Goal: Task Accomplishment & Management: Manage account settings

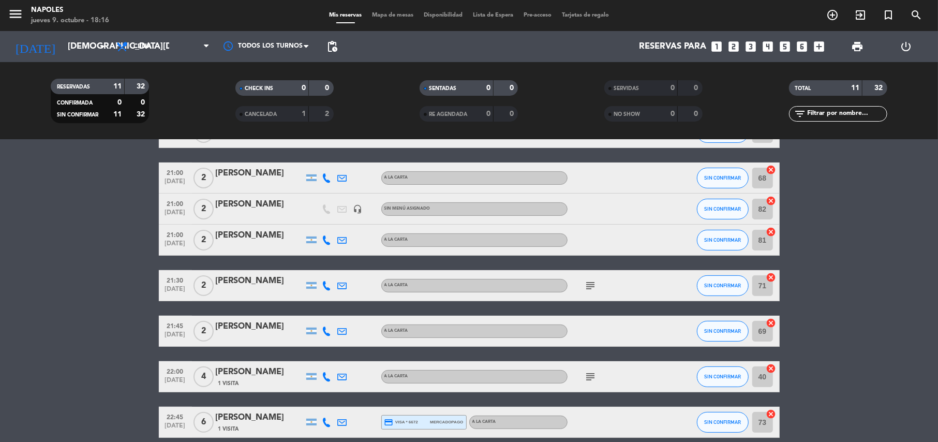
scroll to position [254, 0]
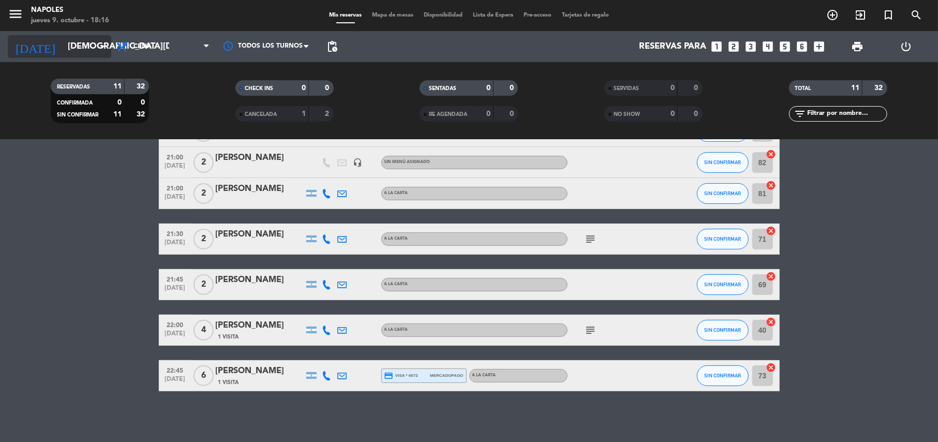
click at [63, 52] on input "[DEMOGRAPHIC_DATA][DATE]" at bounding box center [119, 47] width 112 height 20
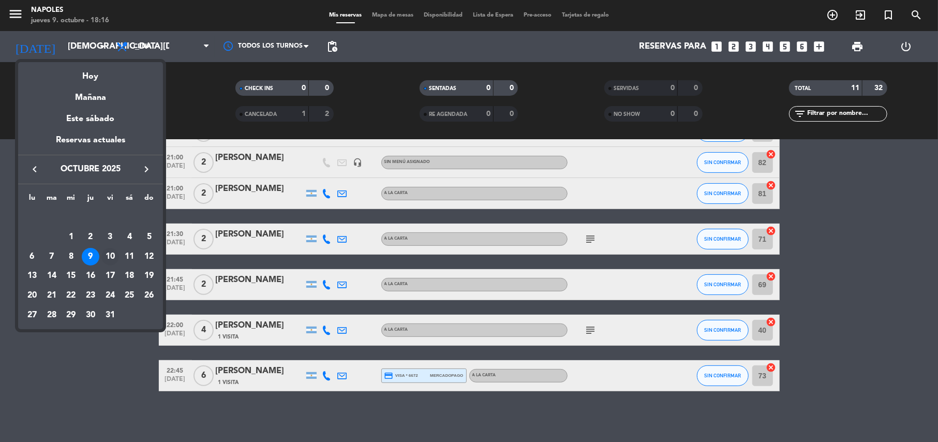
click at [109, 255] on div "10" at bounding box center [110, 257] width 18 height 18
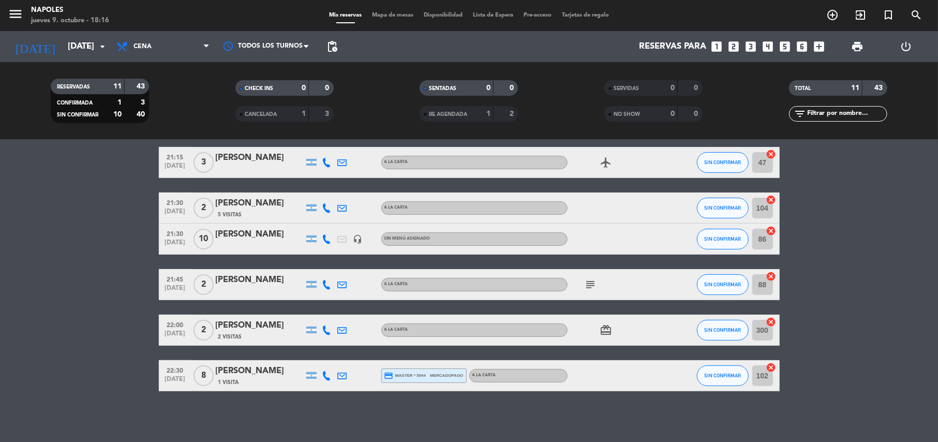
scroll to position [0, 0]
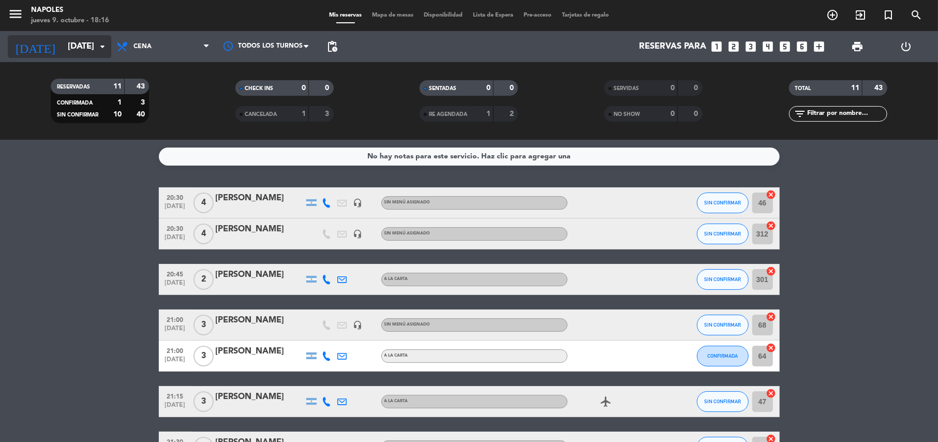
click at [67, 40] on input "[DATE]" at bounding box center [119, 47] width 112 height 20
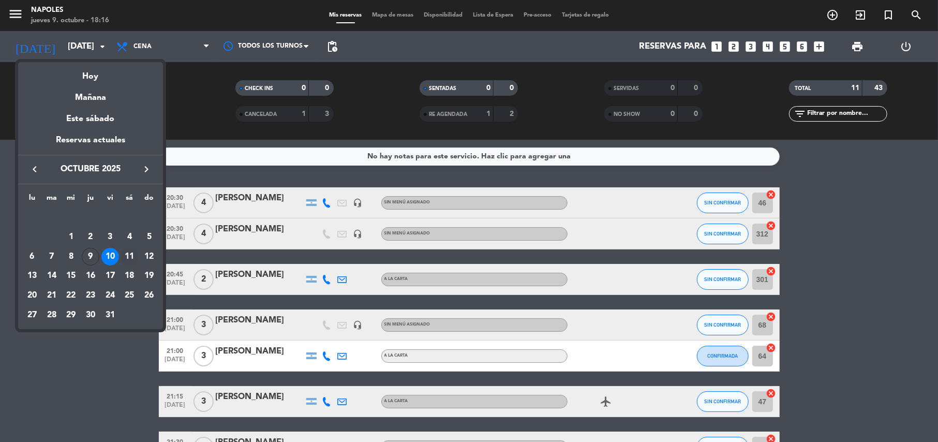
click at [129, 254] on div "11" at bounding box center [130, 257] width 18 height 18
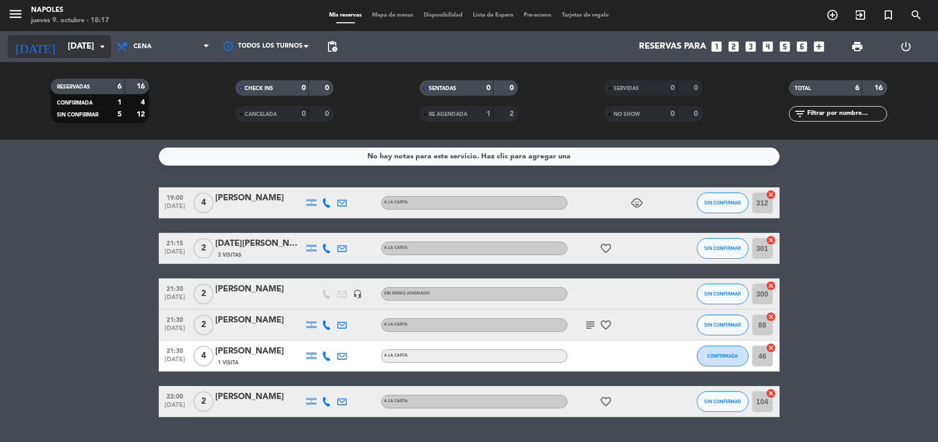
click at [94, 56] on input "[DATE]" at bounding box center [119, 47] width 112 height 20
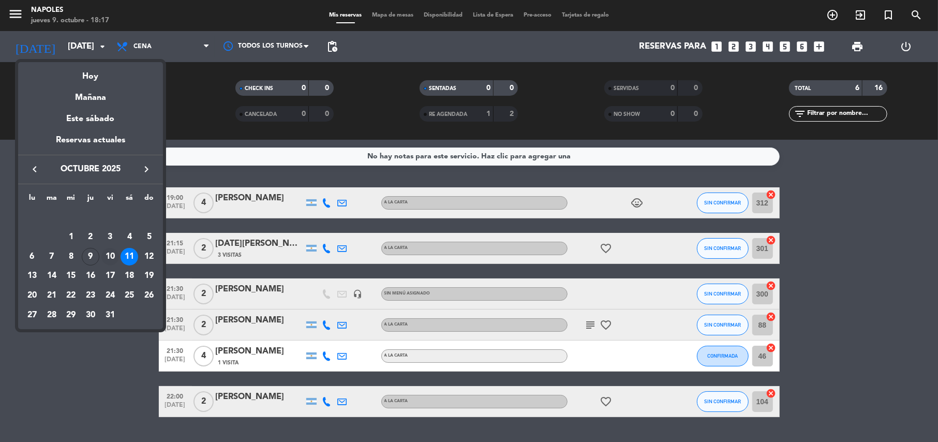
click at [110, 259] on div "10" at bounding box center [110, 257] width 18 height 18
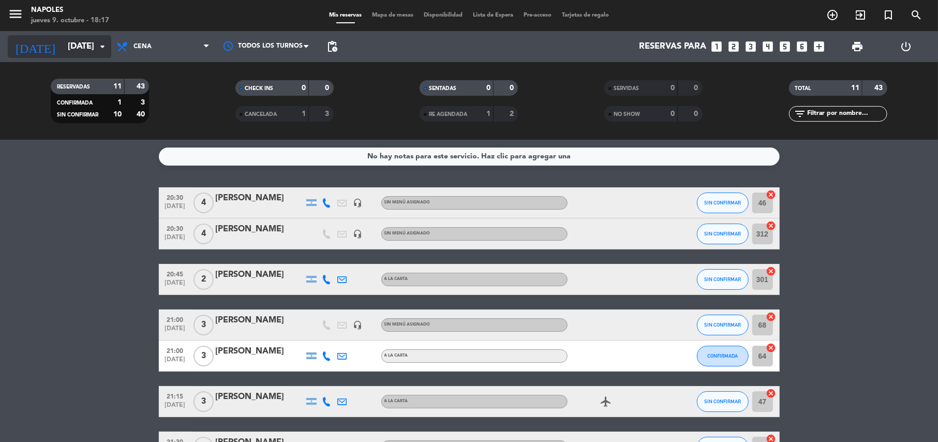
click at [89, 45] on input "[DATE]" at bounding box center [119, 47] width 112 height 20
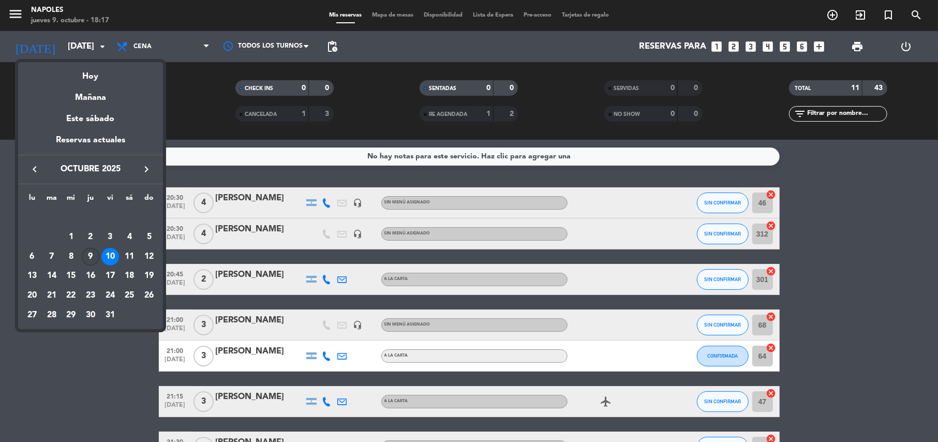
click at [90, 261] on div "9" at bounding box center [91, 257] width 18 height 18
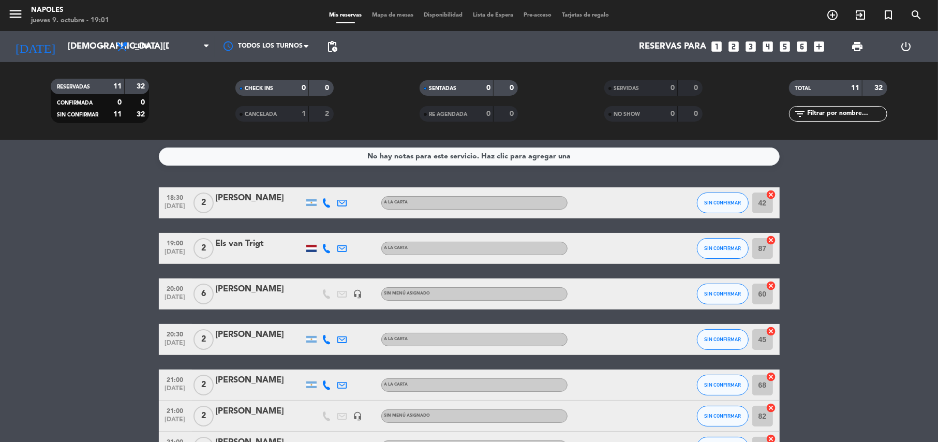
click at [77, 245] on bookings-row "18:30 [DATE] 2 [PERSON_NAME] A LA CARTA SIN CONFIRMAR 42 cancel 19:00 [DATE] 2 …" at bounding box center [469, 416] width 938 height 458
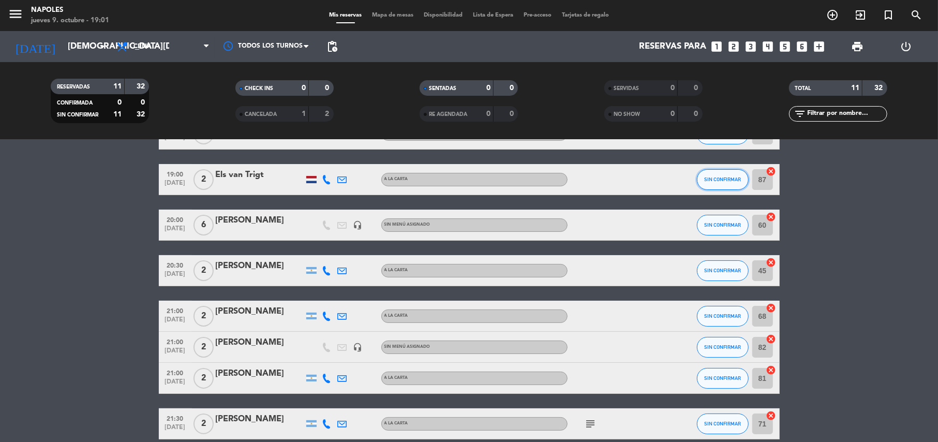
click at [709, 177] on span "SIN CONFIRMAR" at bounding box center [722, 180] width 37 height 6
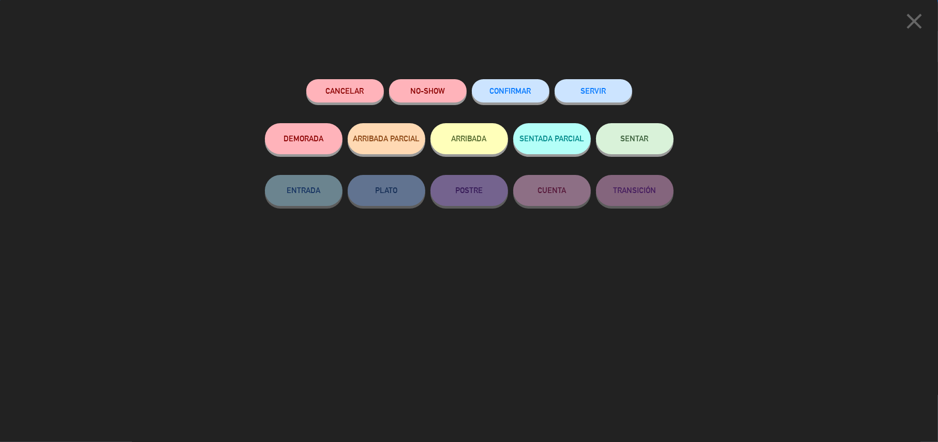
click at [605, 139] on button "SENTAR" at bounding box center [635, 138] width 78 height 31
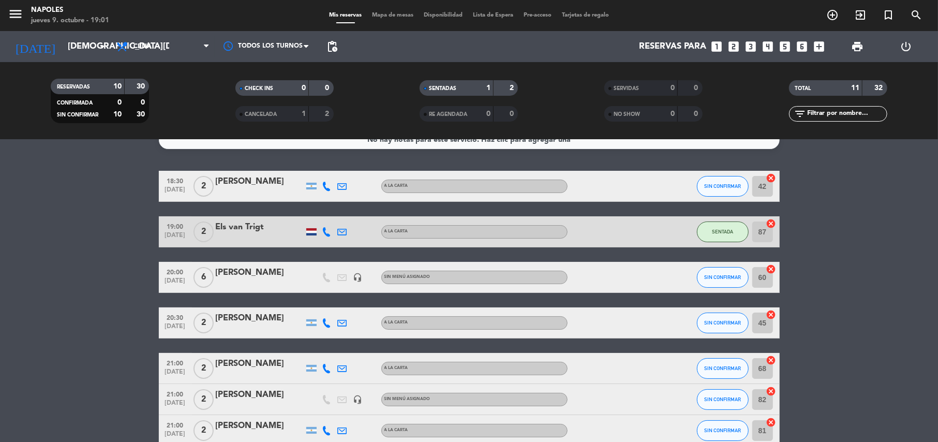
scroll to position [0, 0]
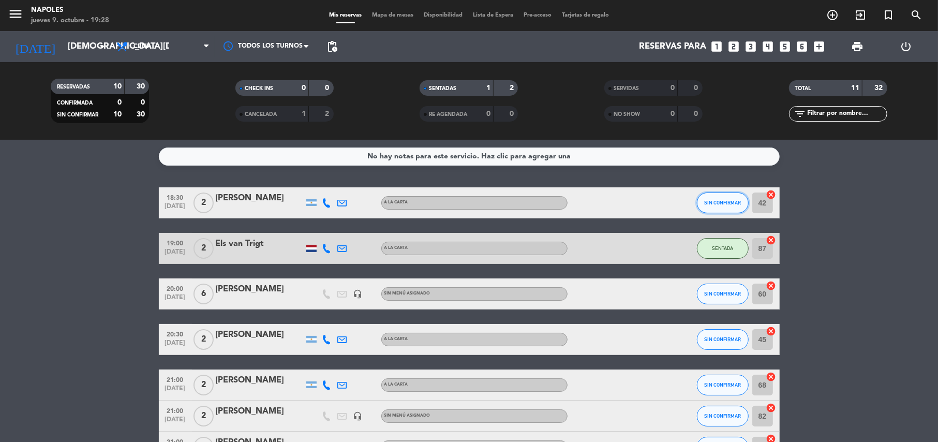
click at [739, 197] on button "SIN CONFIRMAR" at bounding box center [723, 203] width 52 height 21
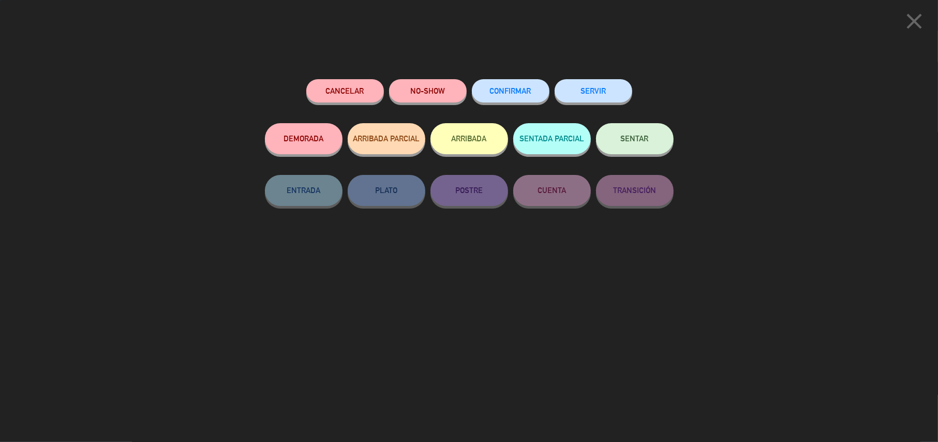
click at [650, 131] on button "SENTAR" at bounding box center [635, 138] width 78 height 31
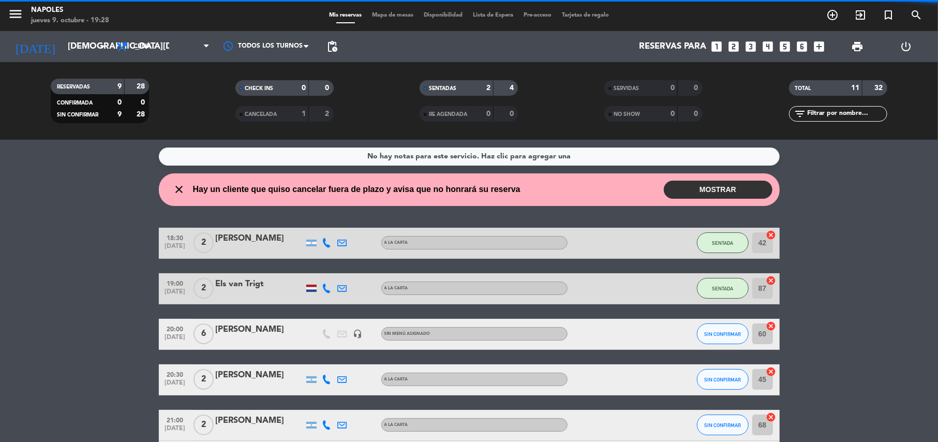
drag, startPoint x: 905, startPoint y: 247, endPoint x: 893, endPoint y: 256, distance: 14.1
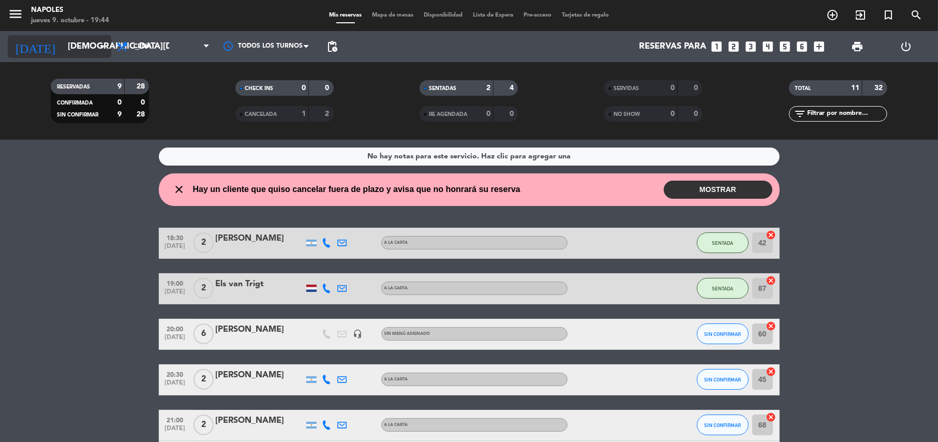
click at [83, 41] on input "[DEMOGRAPHIC_DATA][DATE]" at bounding box center [119, 47] width 112 height 20
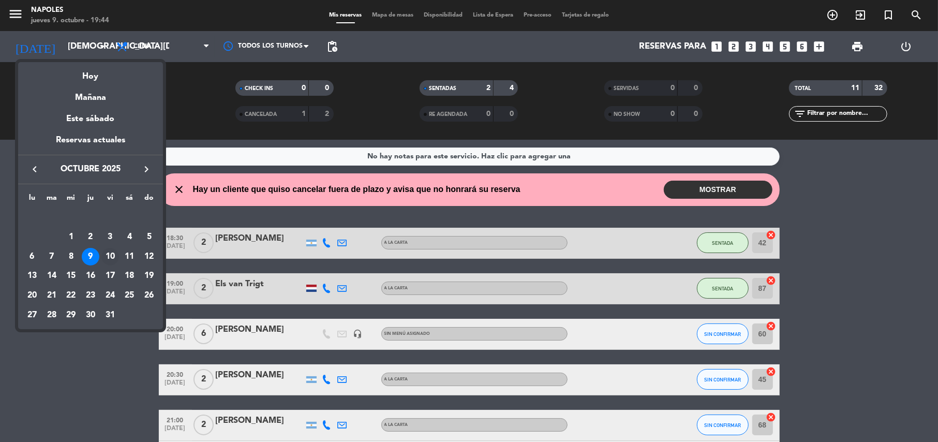
click at [111, 257] on div "10" at bounding box center [110, 257] width 18 height 18
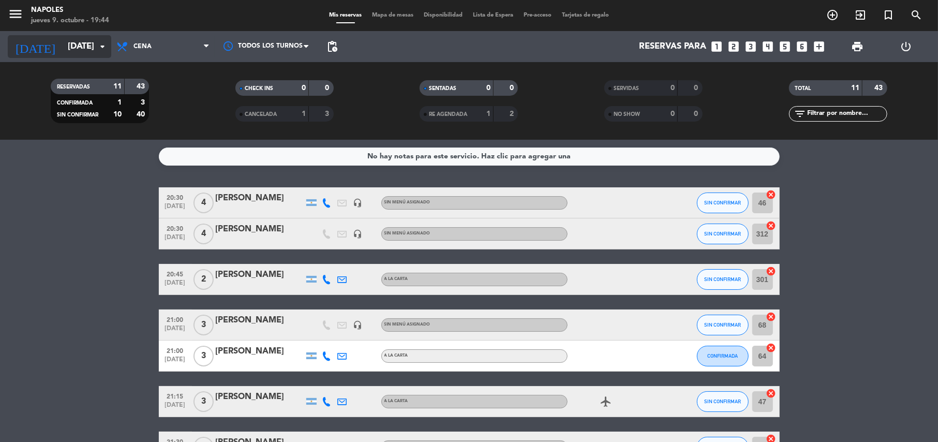
click at [85, 50] on input "[DATE]" at bounding box center [119, 47] width 112 height 20
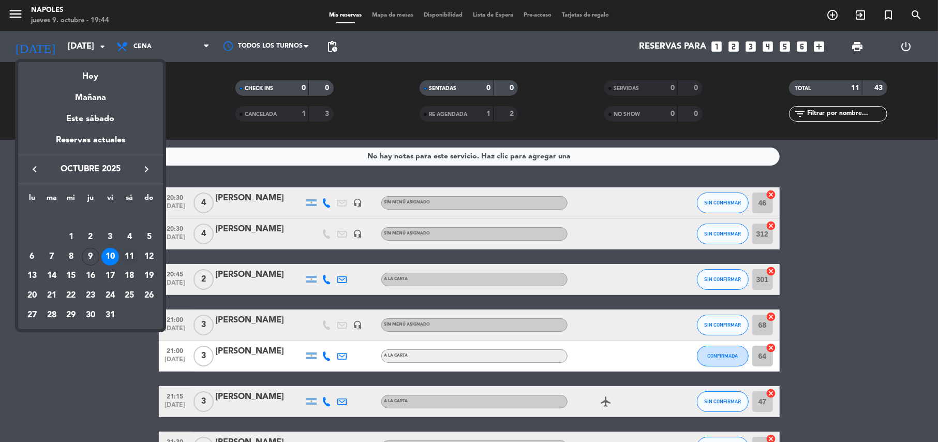
click at [128, 253] on div "11" at bounding box center [130, 257] width 18 height 18
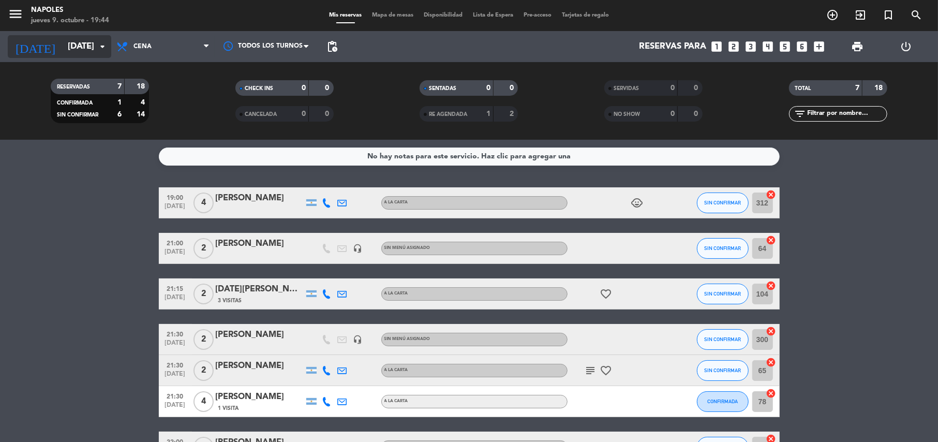
click at [91, 53] on input "[DATE]" at bounding box center [119, 47] width 112 height 20
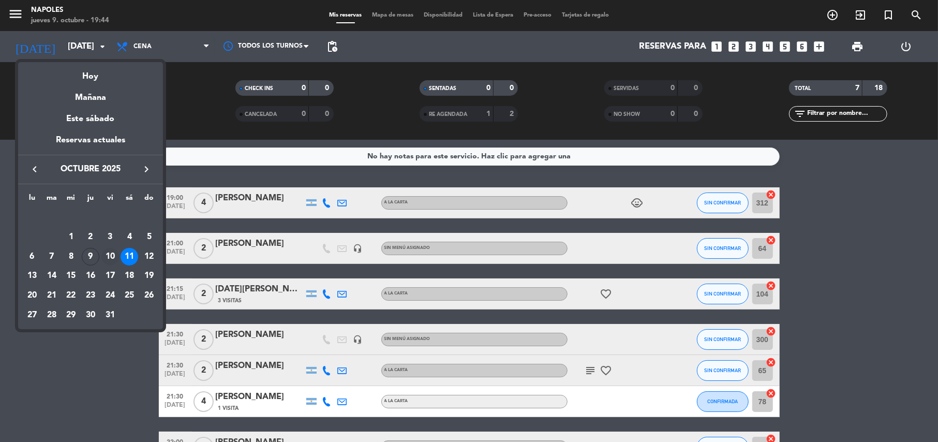
click at [112, 254] on div "10" at bounding box center [110, 257] width 18 height 18
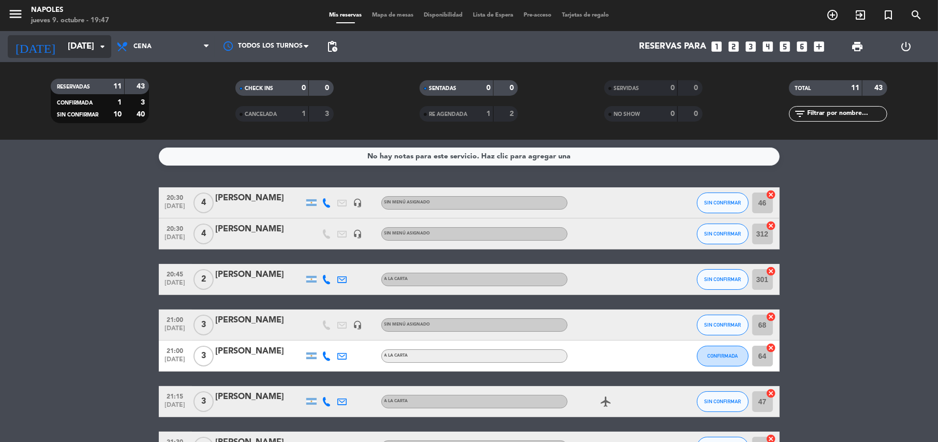
click at [63, 38] on input "[DATE]" at bounding box center [119, 47] width 112 height 20
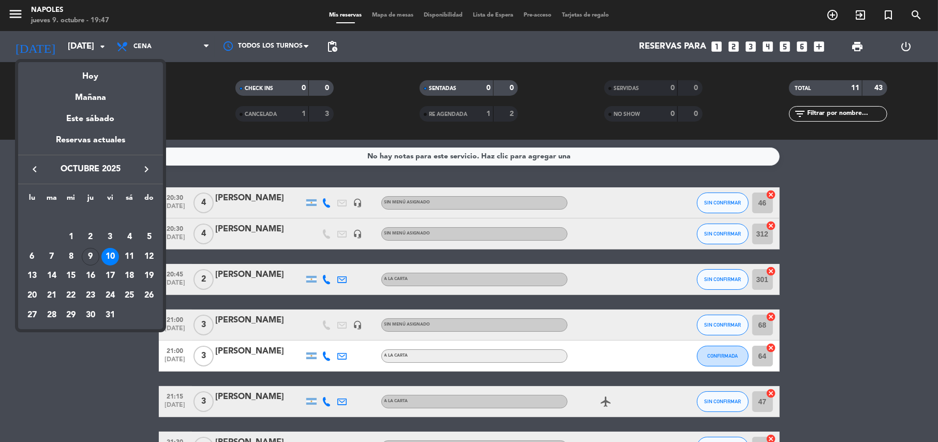
click at [93, 253] on div "9" at bounding box center [91, 257] width 18 height 18
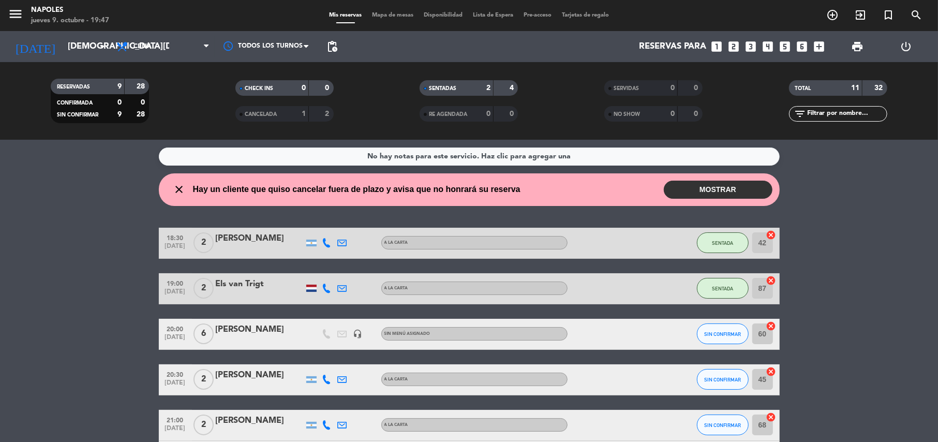
click at [686, 197] on button "MOSTRAR" at bounding box center [718, 190] width 109 height 18
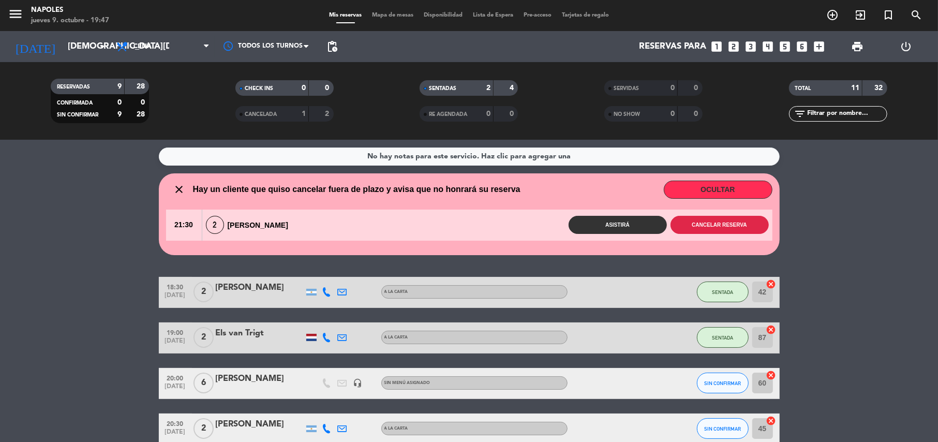
click at [691, 226] on button "Cancelar reserva" at bounding box center [720, 225] width 98 height 18
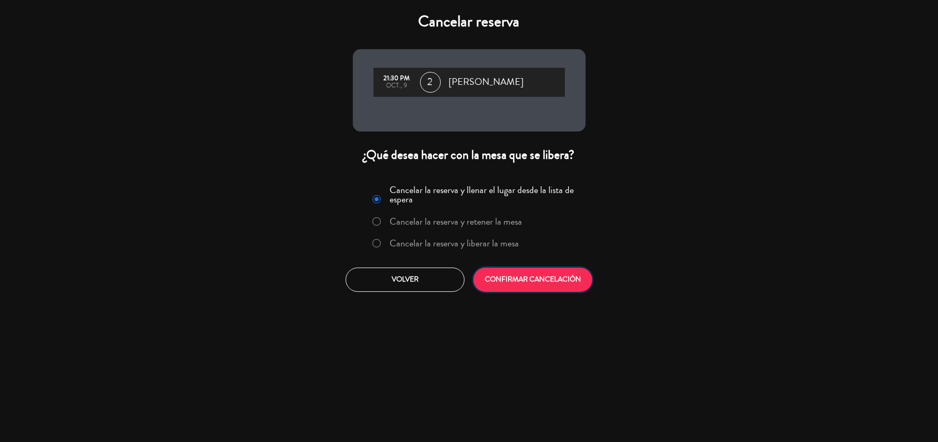
click at [497, 278] on button "CONFIRMAR CANCELACIÓN" at bounding box center [533, 280] width 119 height 24
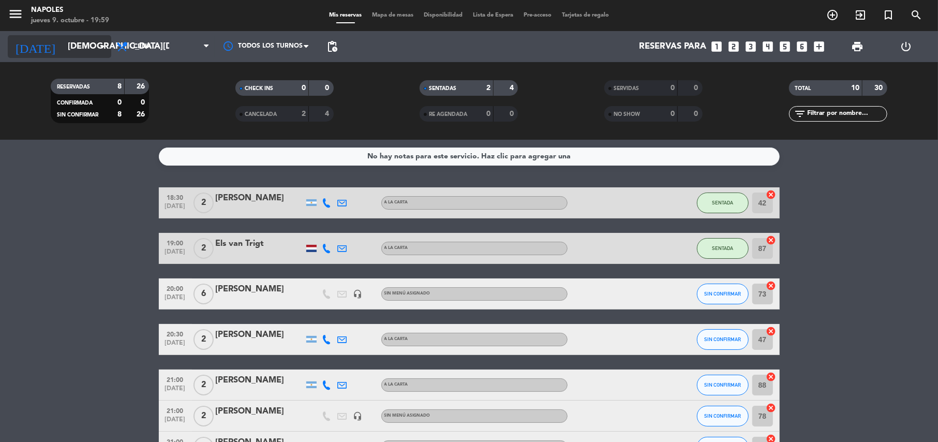
click at [69, 46] on input "[DEMOGRAPHIC_DATA][DATE]" at bounding box center [119, 47] width 112 height 20
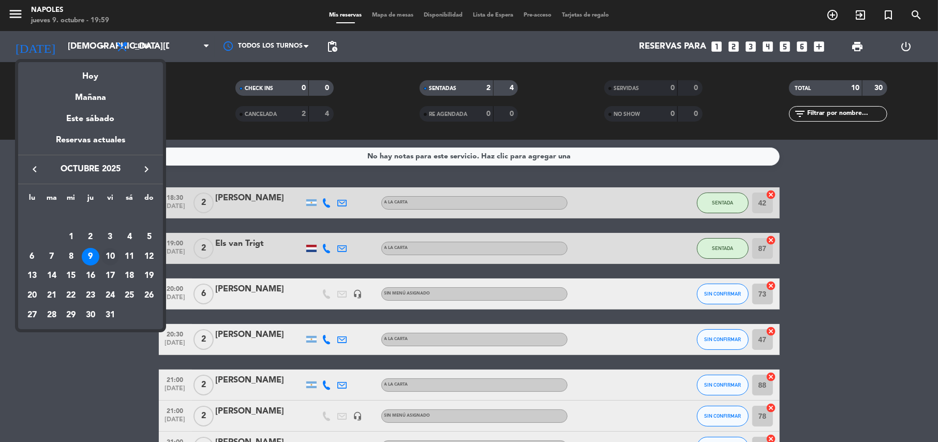
click at [113, 258] on div "10" at bounding box center [110, 257] width 18 height 18
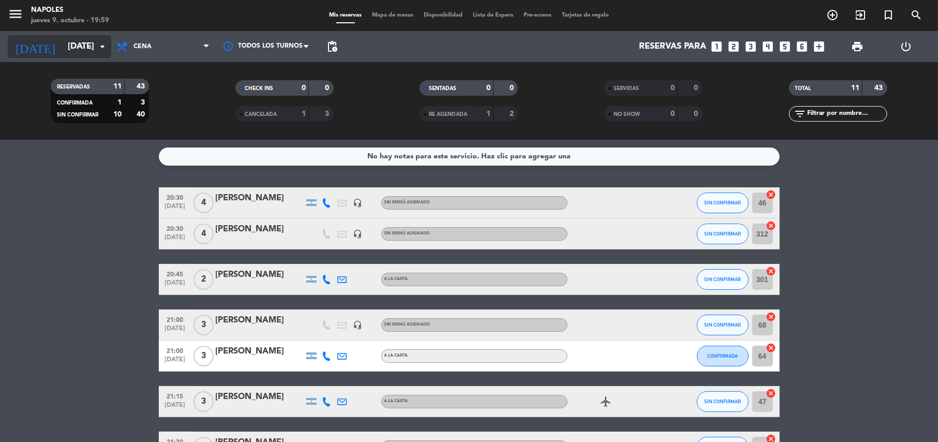
click at [85, 48] on input "[DATE]" at bounding box center [119, 47] width 112 height 20
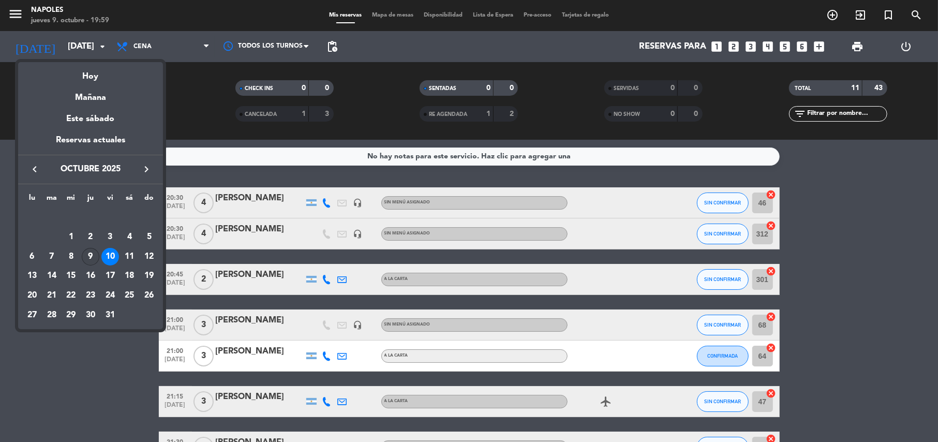
click at [88, 253] on div "9" at bounding box center [91, 257] width 18 height 18
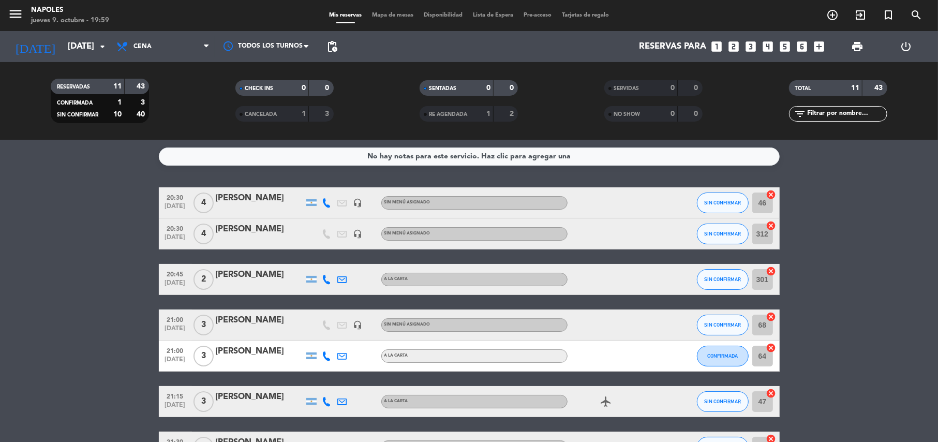
type input "[DEMOGRAPHIC_DATA][DATE]"
